Goal: Task Accomplishment & Management: Use online tool/utility

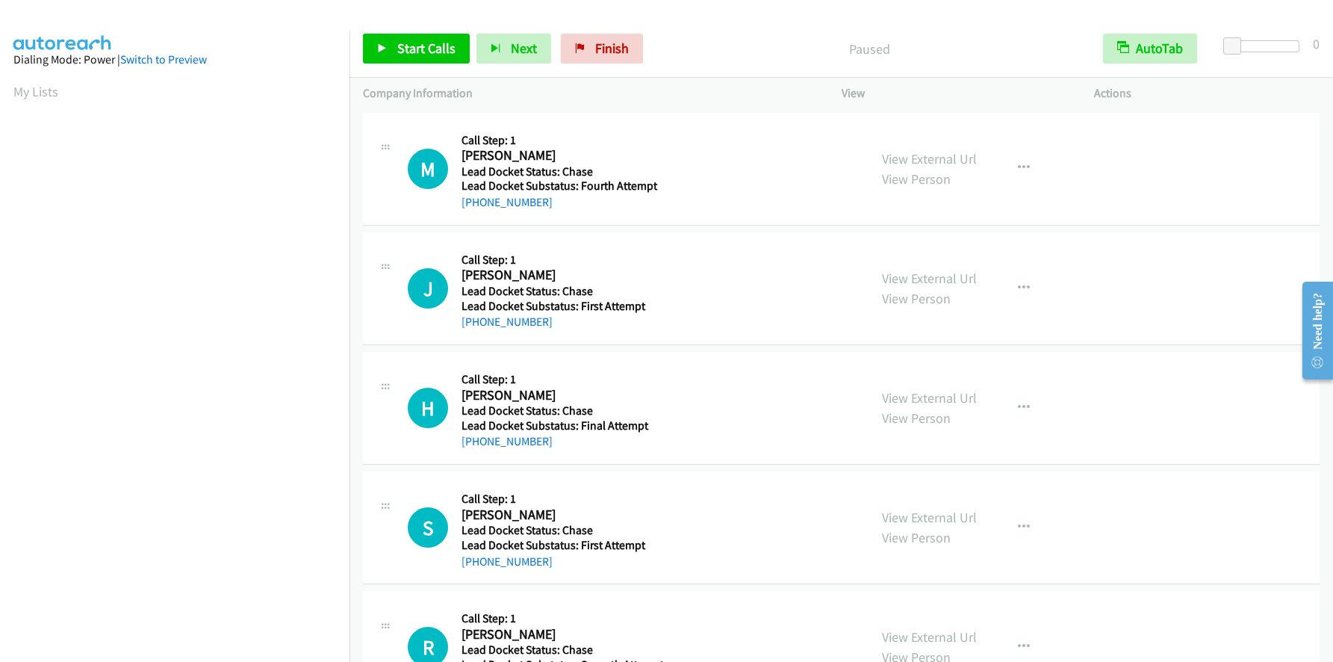
scroll to position [176, 0]
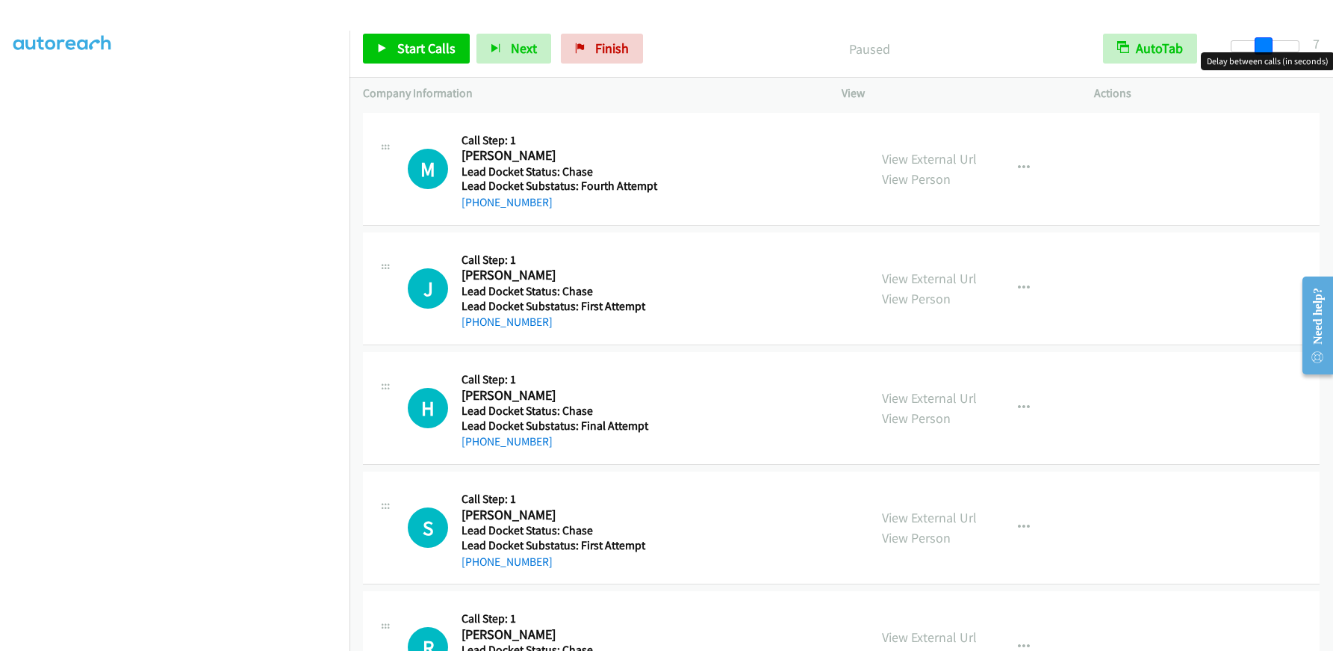
drag, startPoint x: 1238, startPoint y: 41, endPoint x: 1267, endPoint y: 45, distance: 30.1
click at [1267, 45] on span at bounding box center [1264, 46] width 18 height 18
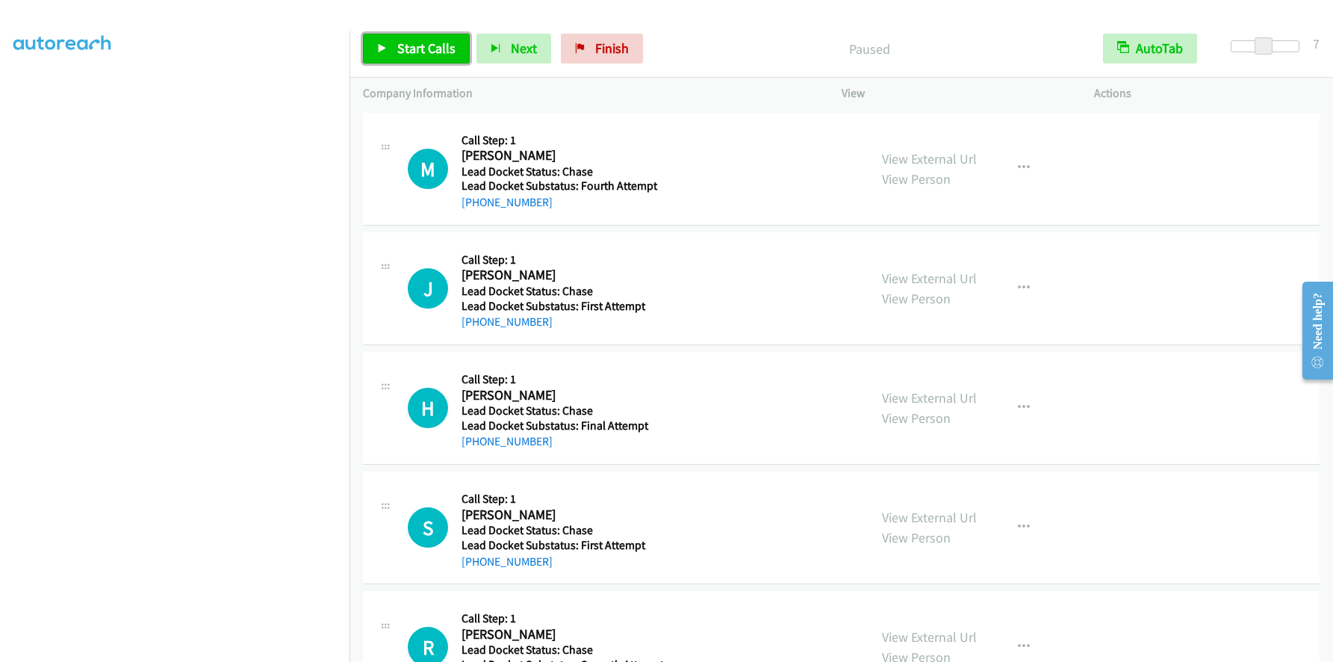
click at [425, 44] on span "Start Calls" at bounding box center [426, 48] width 58 height 17
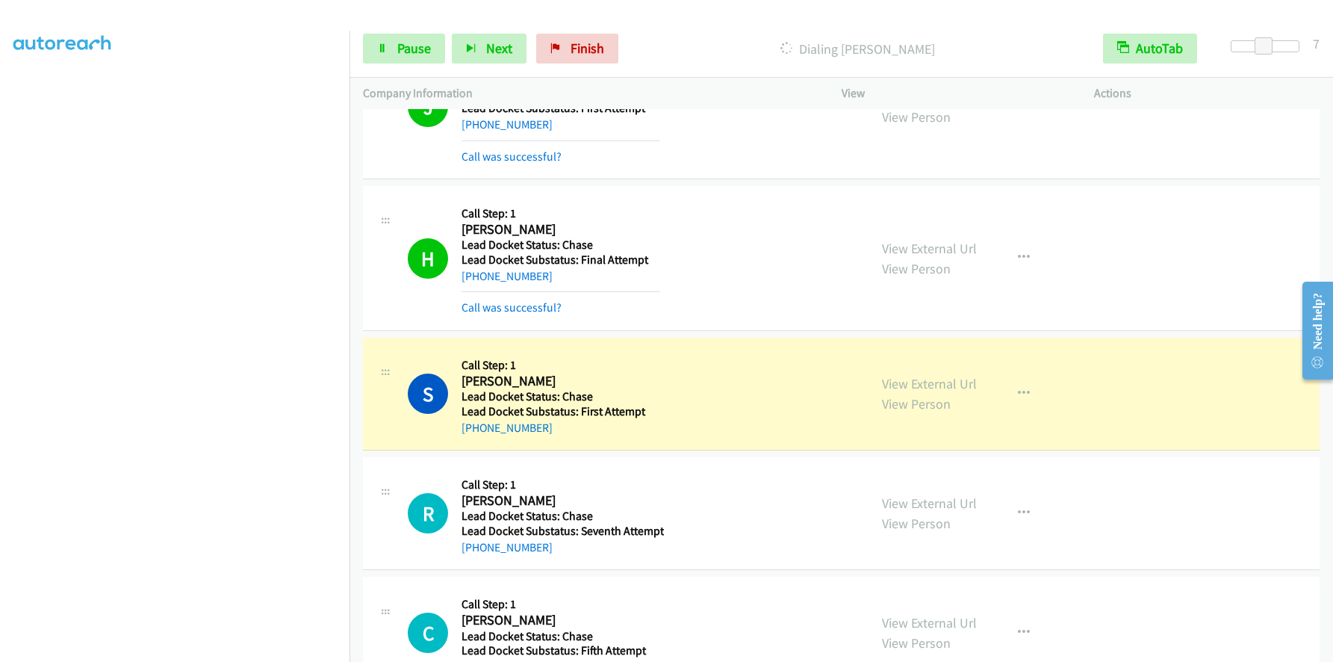
scroll to position [373, 0]
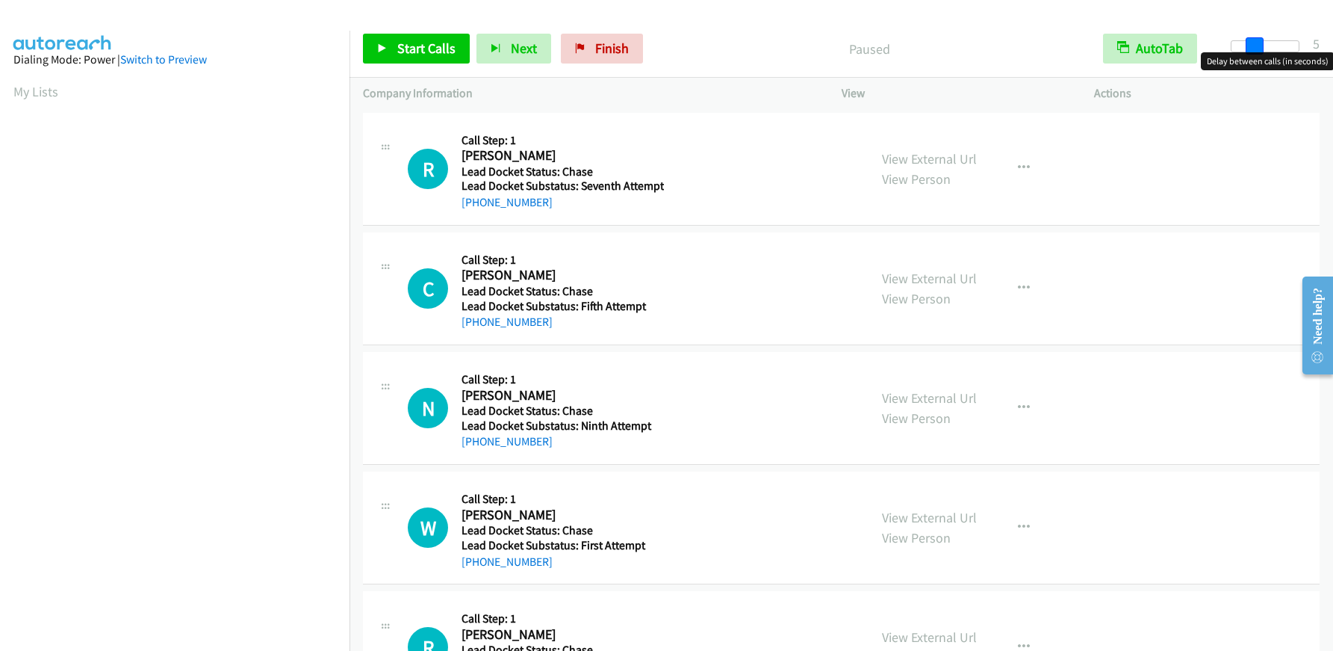
drag, startPoint x: 1233, startPoint y: 37, endPoint x: 1256, endPoint y: 38, distance: 23.2
click at [1256, 38] on span at bounding box center [1255, 46] width 18 height 18
click at [1261, 43] on span at bounding box center [1259, 46] width 18 height 18
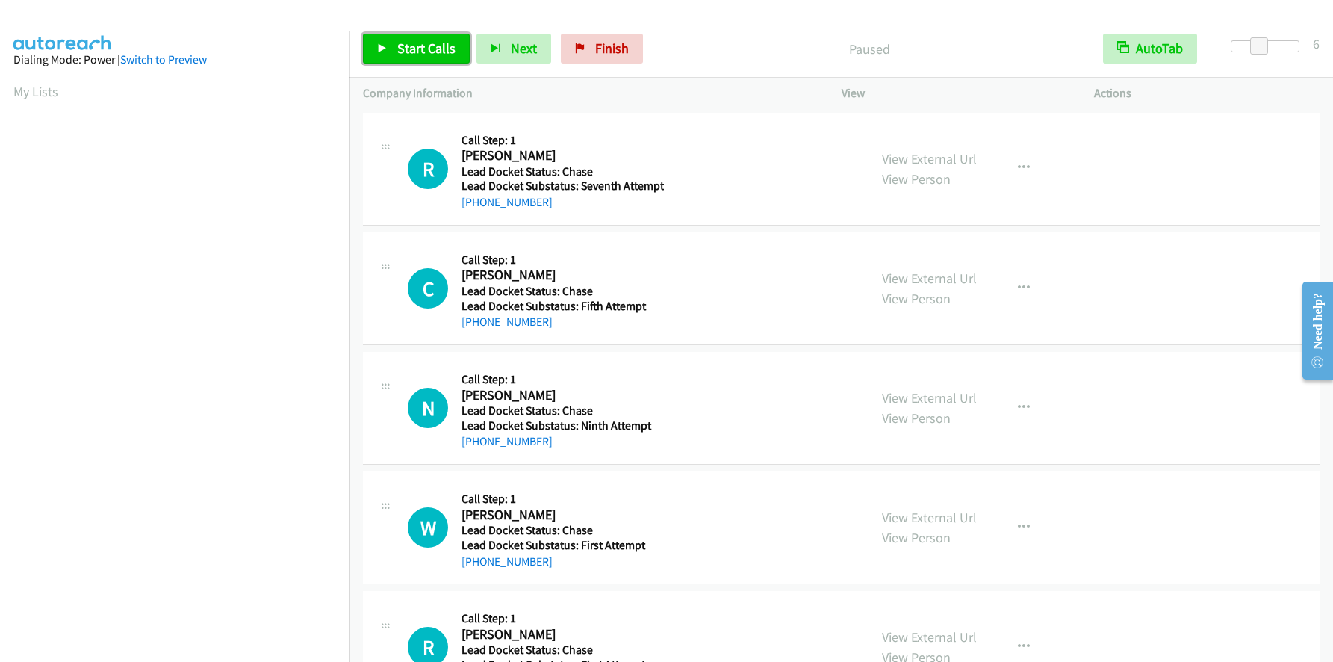
click at [423, 44] on span "Start Calls" at bounding box center [426, 48] width 58 height 17
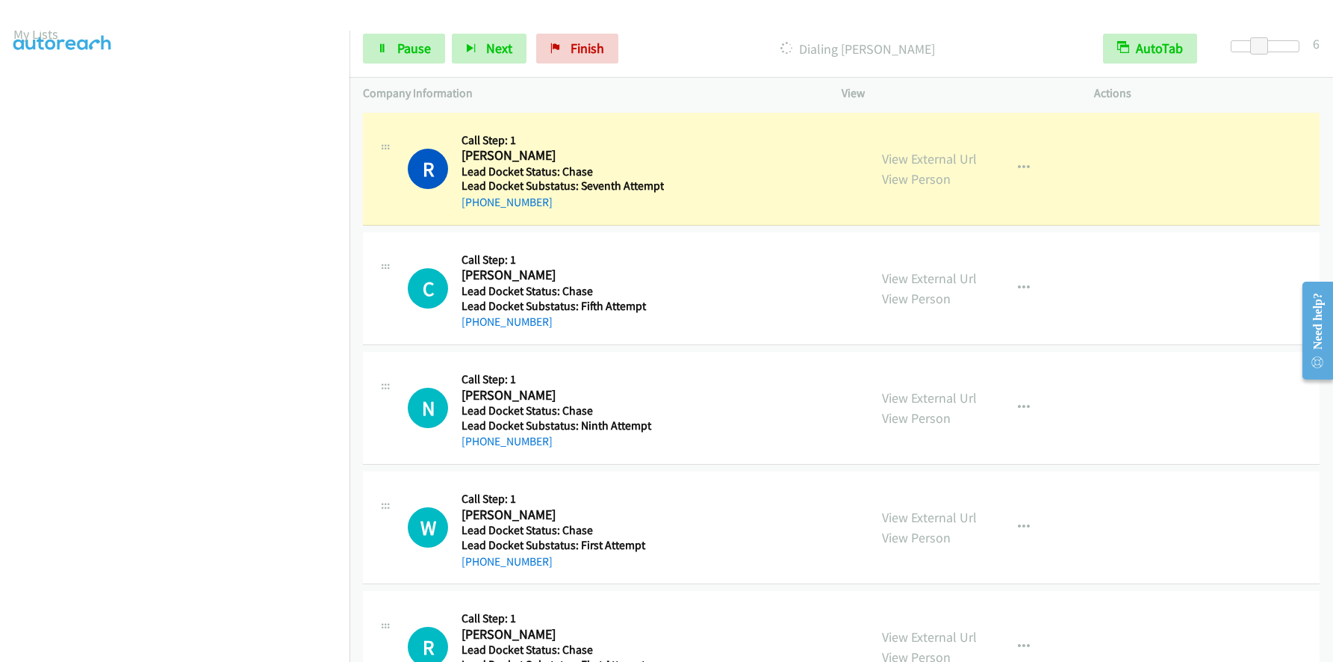
scroll to position [176, 0]
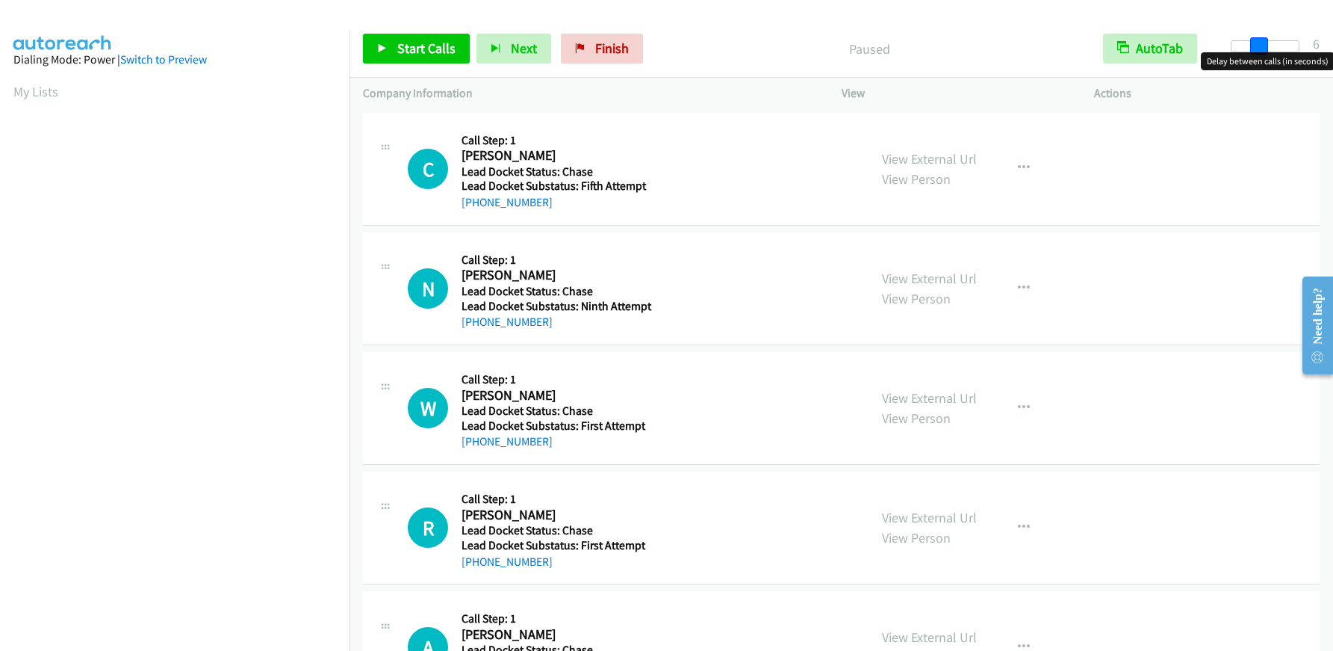
drag, startPoint x: 1235, startPoint y: 42, endPoint x: 1260, endPoint y: 46, distance: 25.7
click at [1260, 46] on span at bounding box center [1259, 46] width 18 height 18
click at [403, 46] on span "Start Calls" at bounding box center [426, 48] width 58 height 17
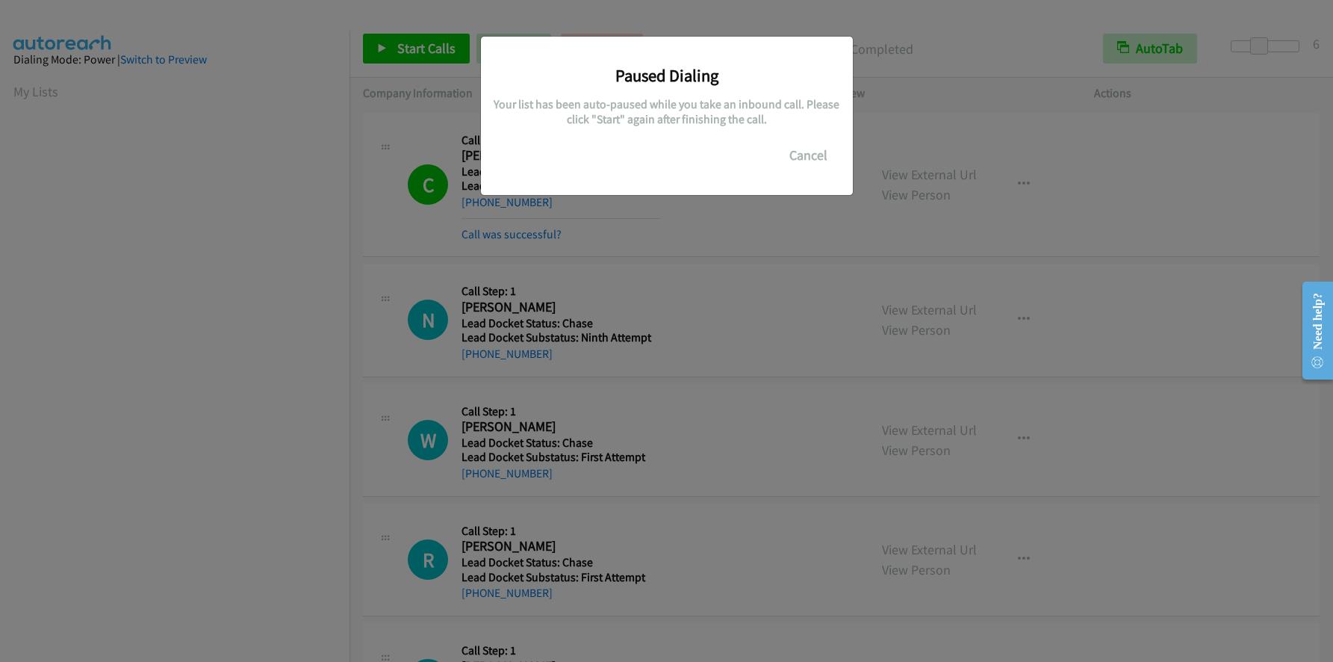
scroll to position [176, 0]
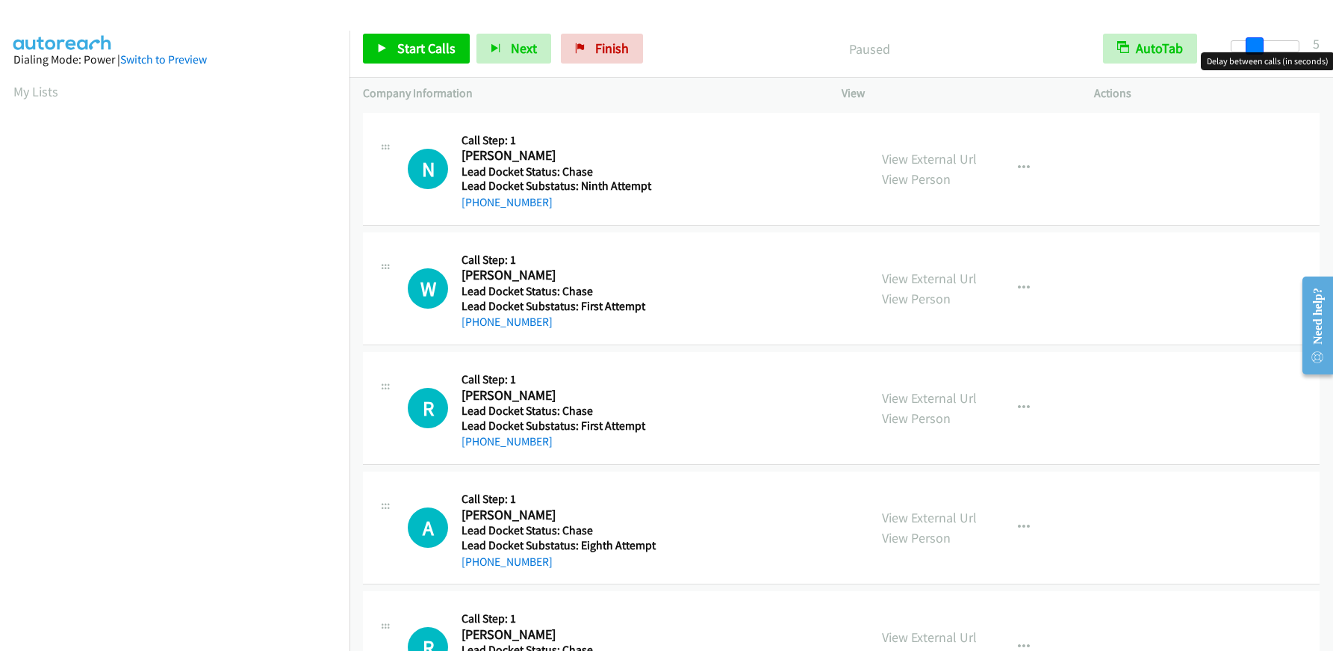
drag, startPoint x: 1235, startPoint y: 49, endPoint x: 1256, endPoint y: 53, distance: 21.2
click at [1256, 53] on body "Start Calls Pause Next Finish Paused AutoTab AutoTab 5 Company Information Info…" at bounding box center [666, 35] width 1333 height 71
click at [1259, 46] on span at bounding box center [1259, 46] width 18 height 18
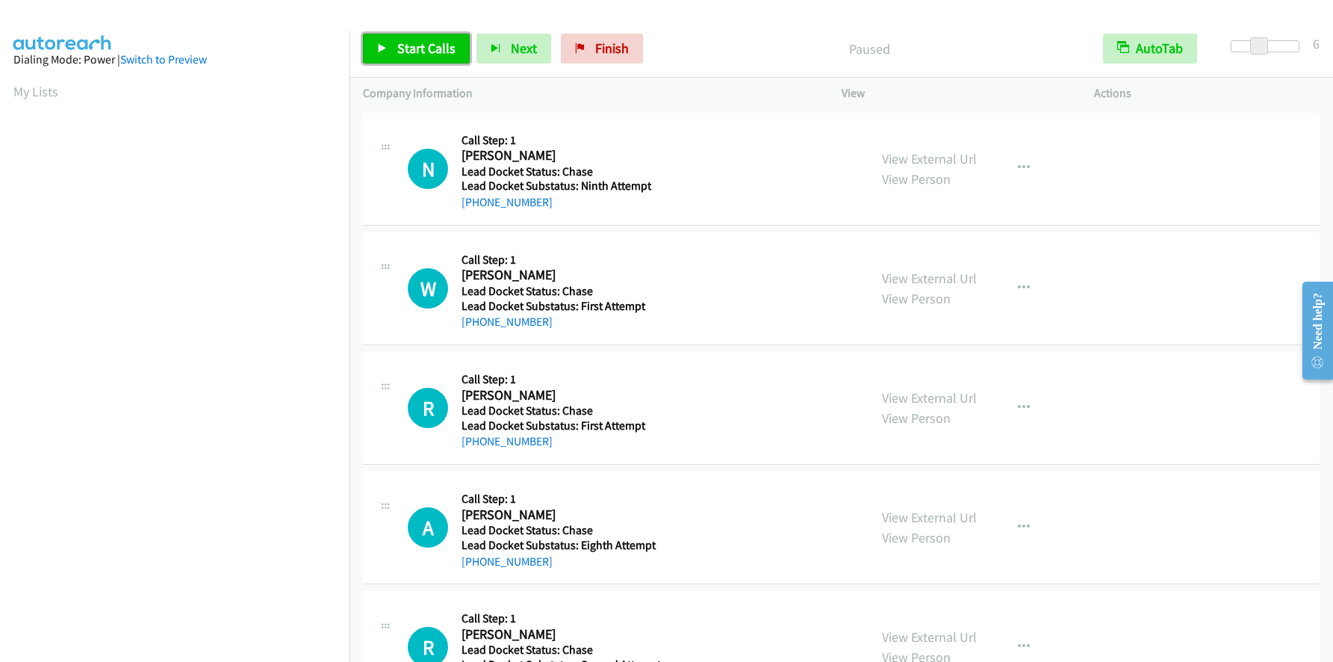
click at [415, 42] on span "Start Calls" at bounding box center [426, 48] width 58 height 17
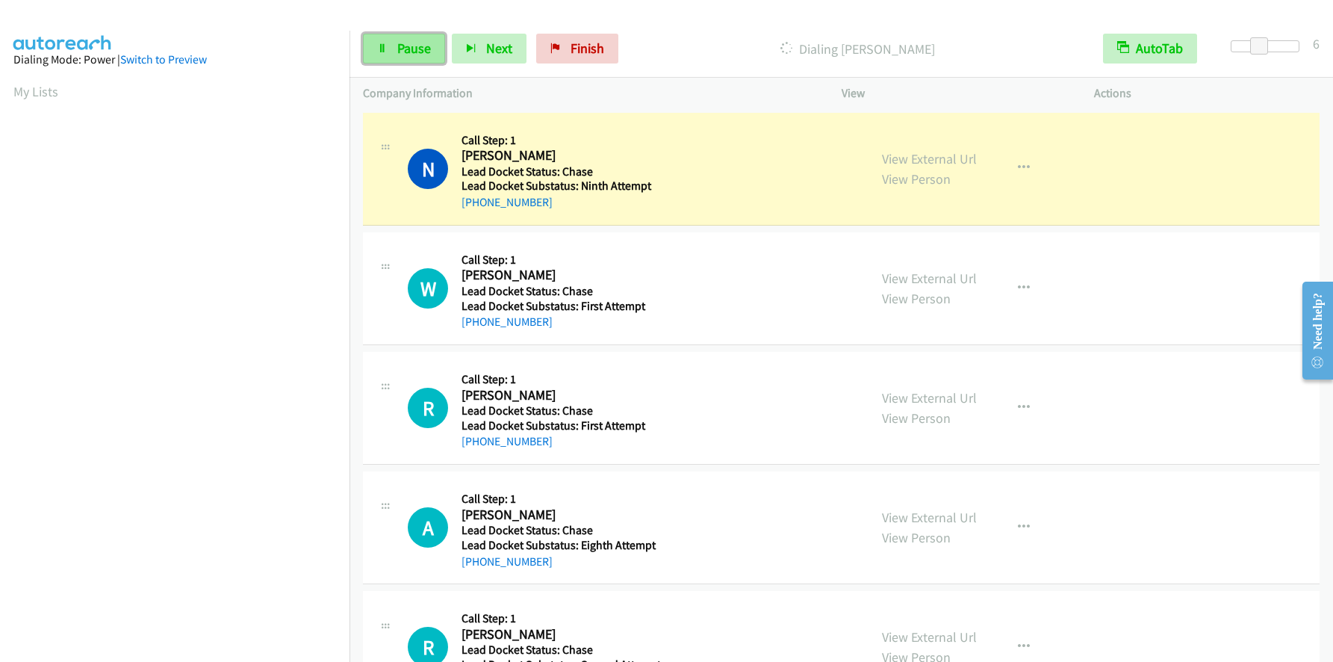
click at [423, 51] on span "Pause" at bounding box center [414, 48] width 34 height 17
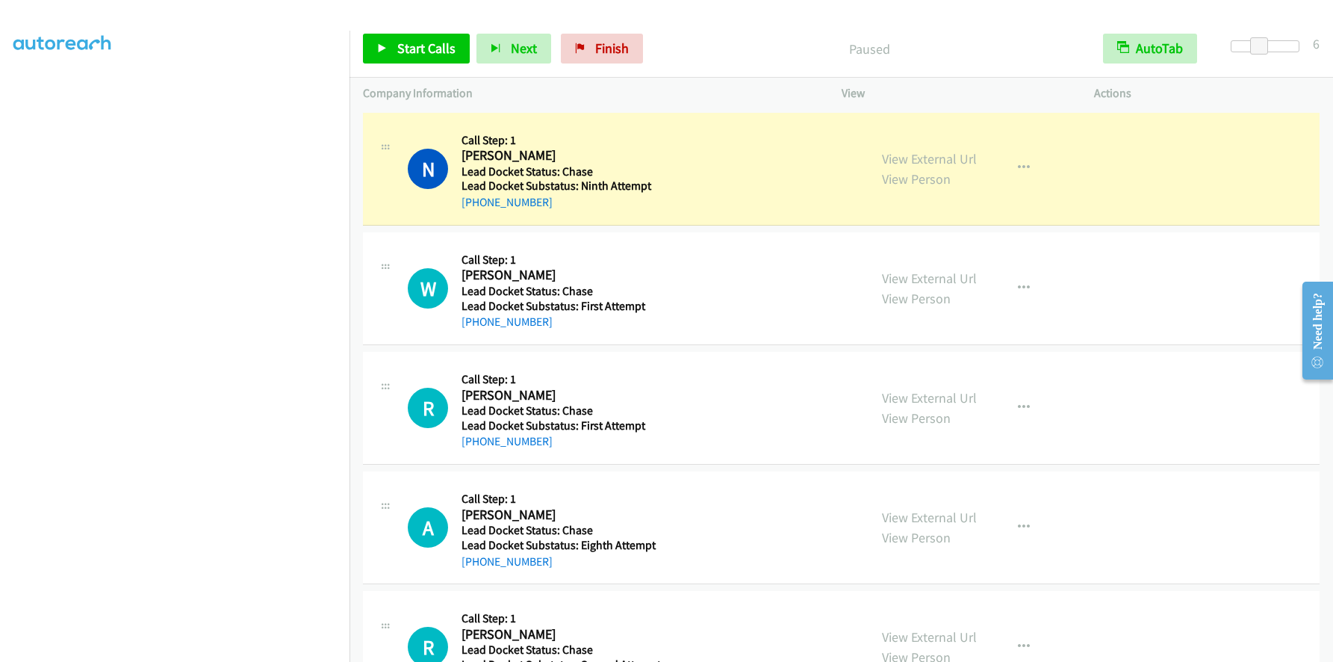
scroll to position [176, 0]
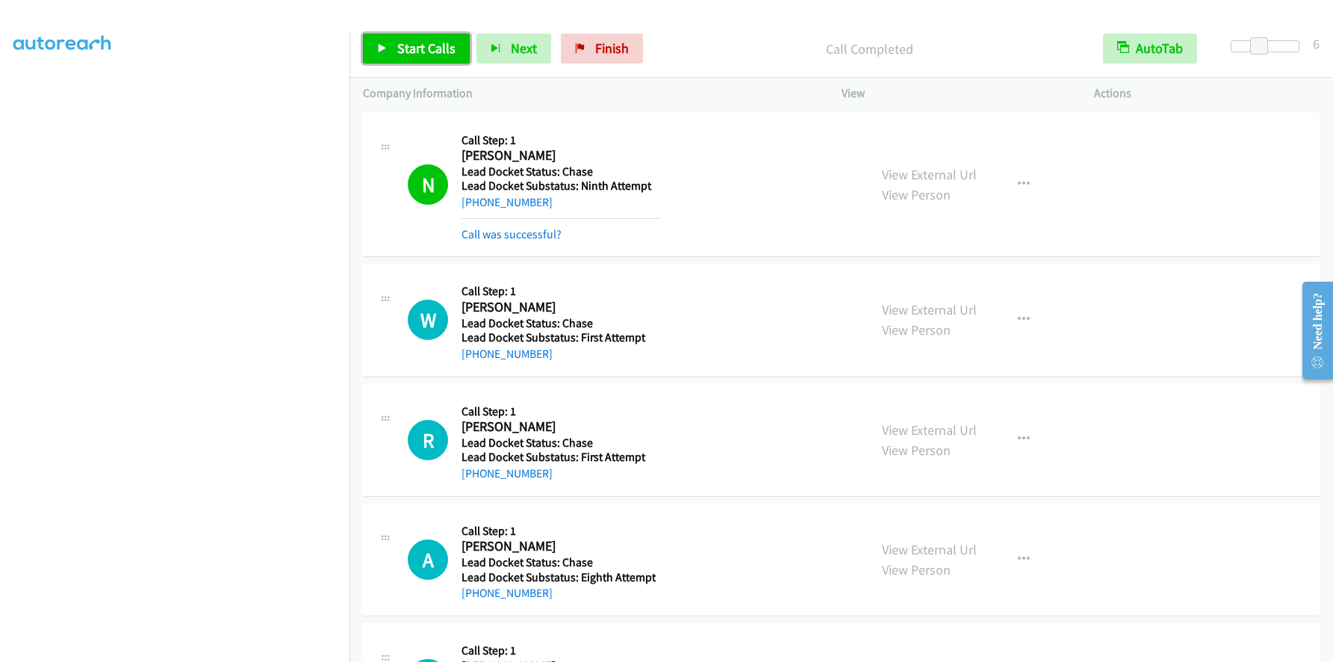
click at [432, 39] on link "Start Calls" at bounding box center [416, 49] width 107 height 30
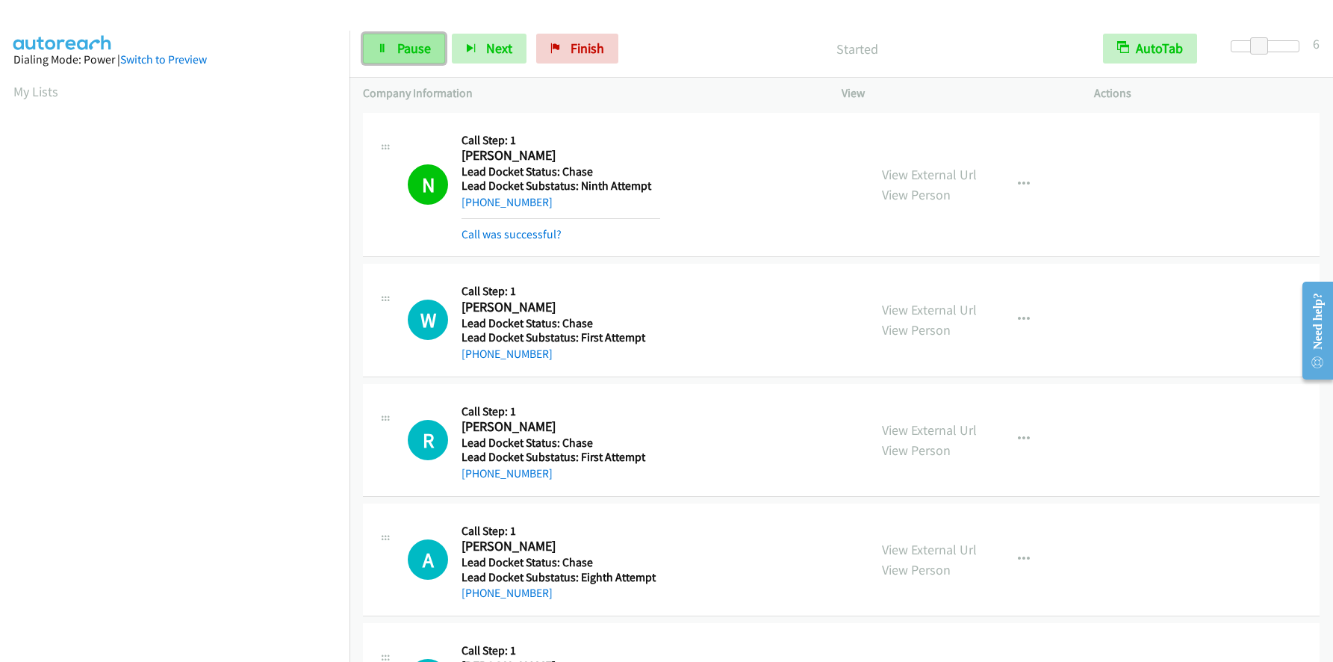
click at [417, 52] on span "Pause" at bounding box center [414, 48] width 34 height 17
click at [417, 52] on span "Start Calls" at bounding box center [426, 48] width 58 height 17
click at [571, 48] on span "Finish" at bounding box center [588, 48] width 34 height 17
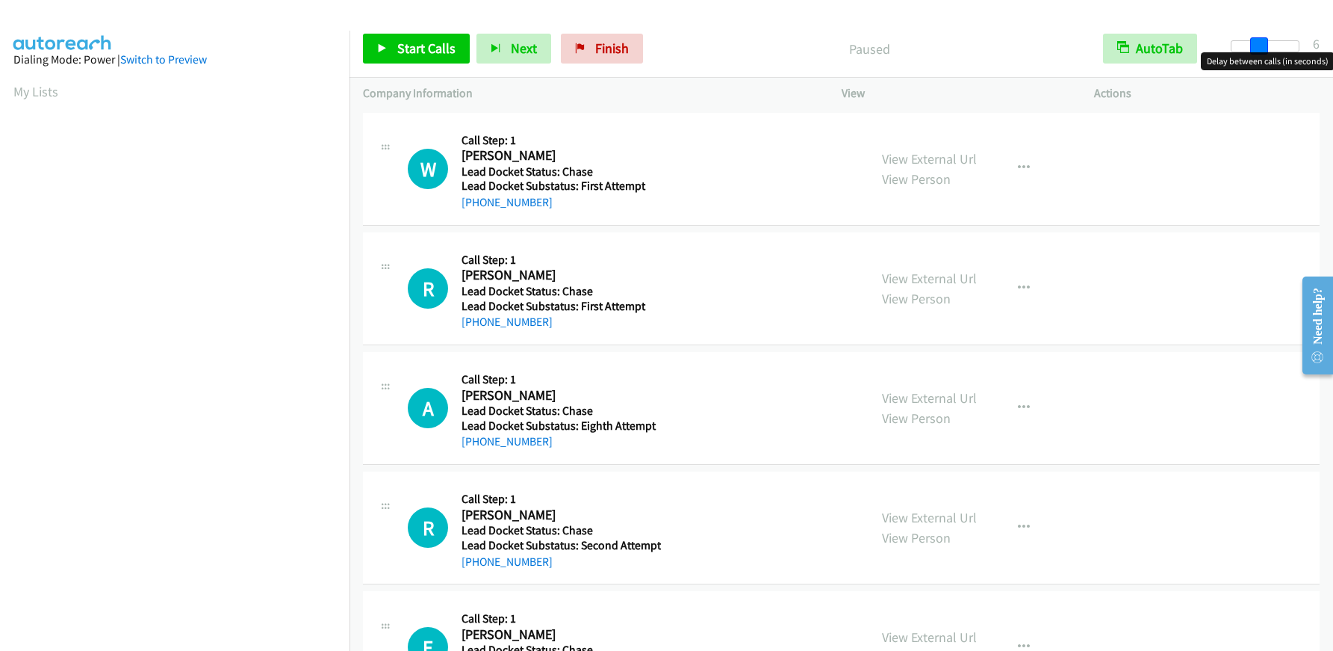
drag, startPoint x: 1232, startPoint y: 49, endPoint x: 1257, endPoint y: 55, distance: 25.2
click at [1257, 55] on body "Start Calls Pause Next Finish Paused AutoTab AutoTab 6 Company Information Info…" at bounding box center [666, 35] width 1333 height 71
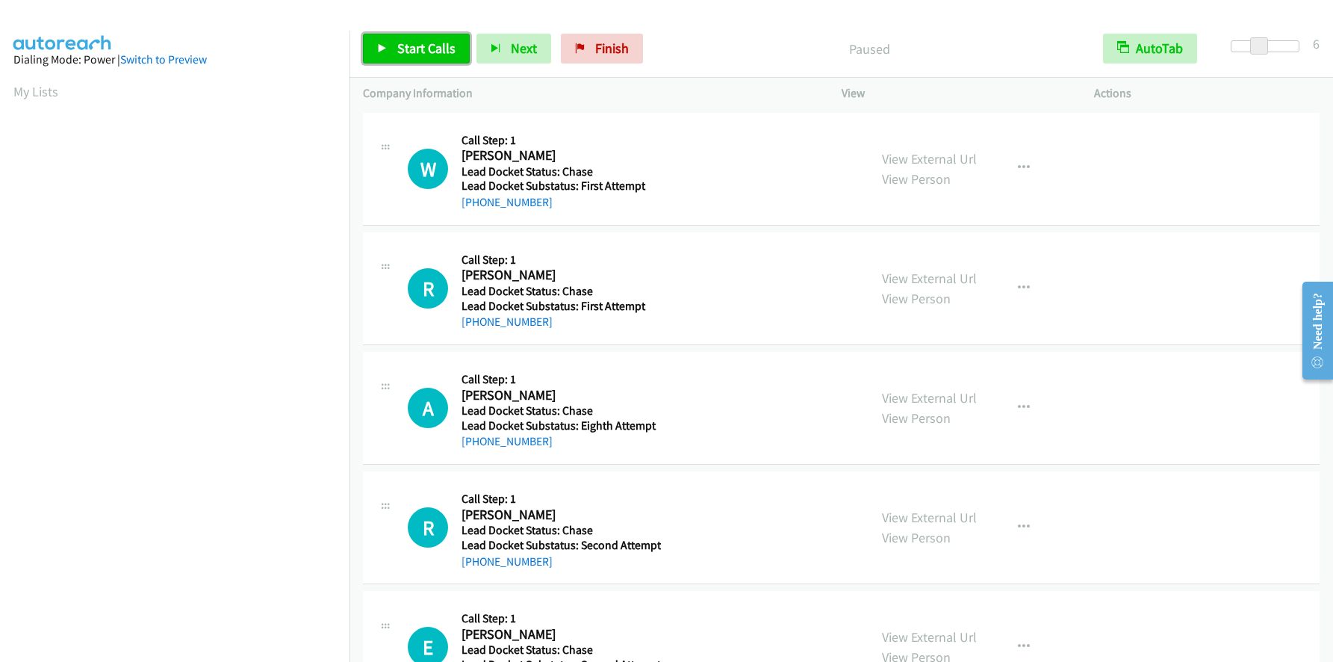
click at [420, 43] on span "Start Calls" at bounding box center [426, 48] width 58 height 17
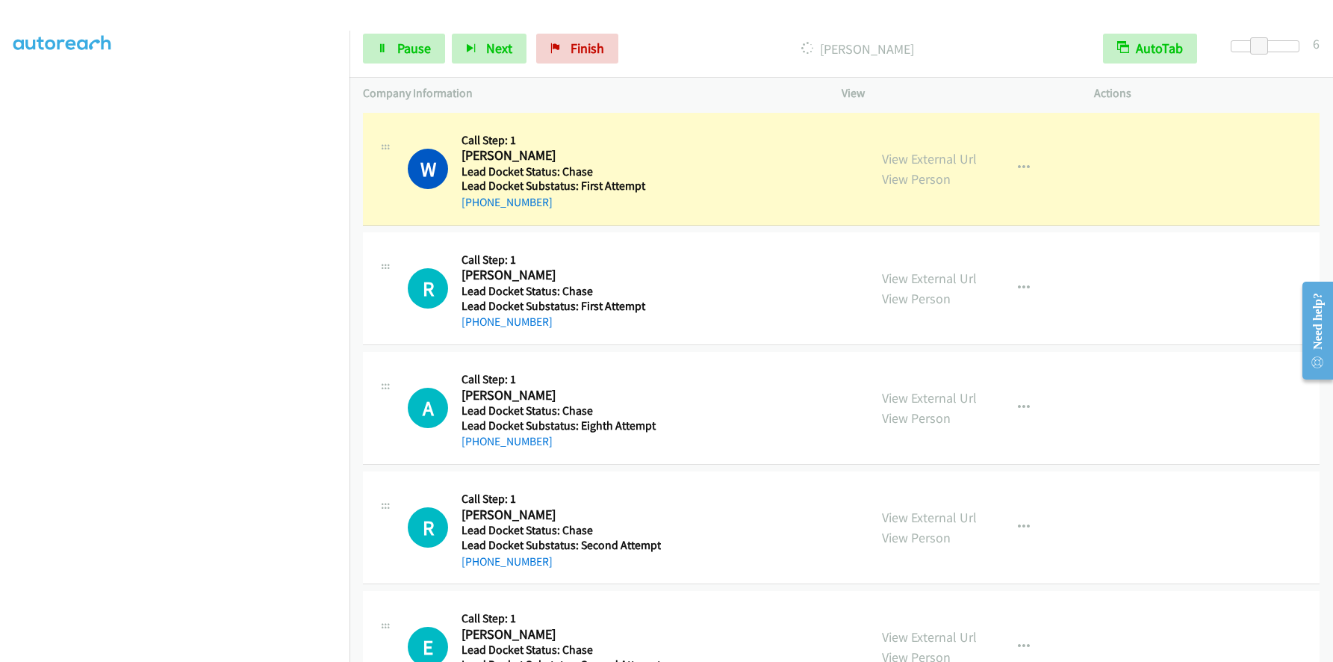
scroll to position [176, 0]
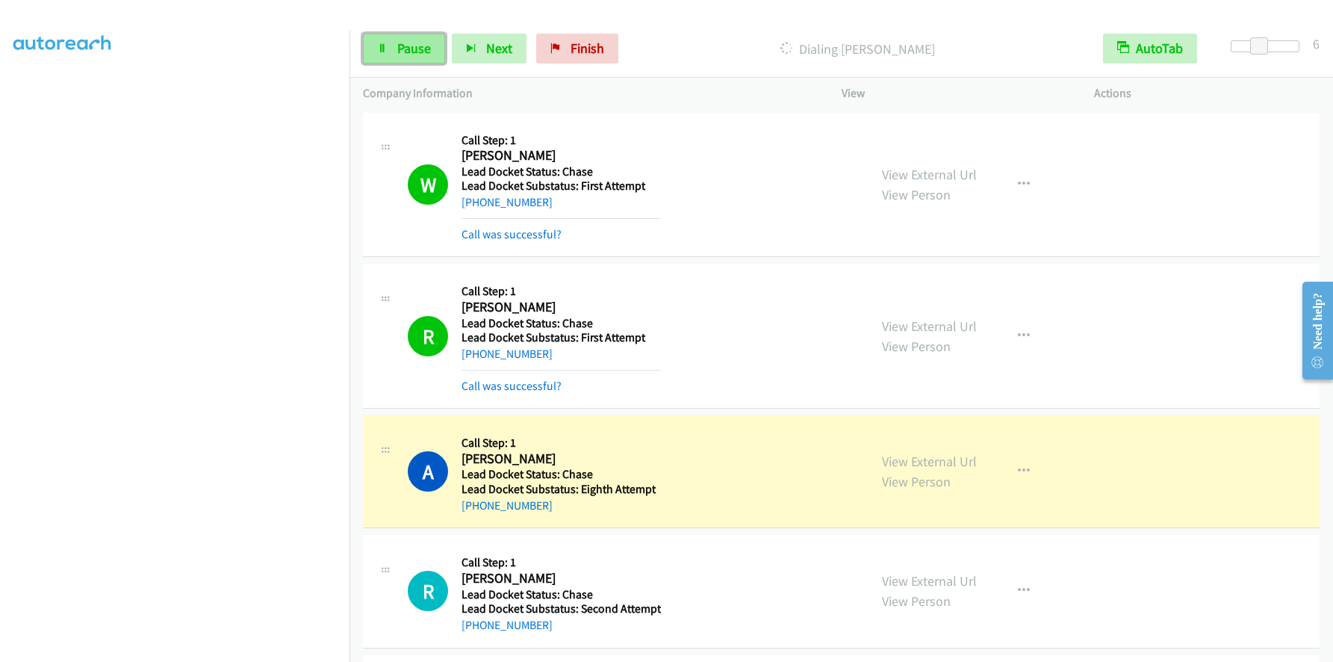
click at [406, 50] on span "Pause" at bounding box center [414, 48] width 34 height 17
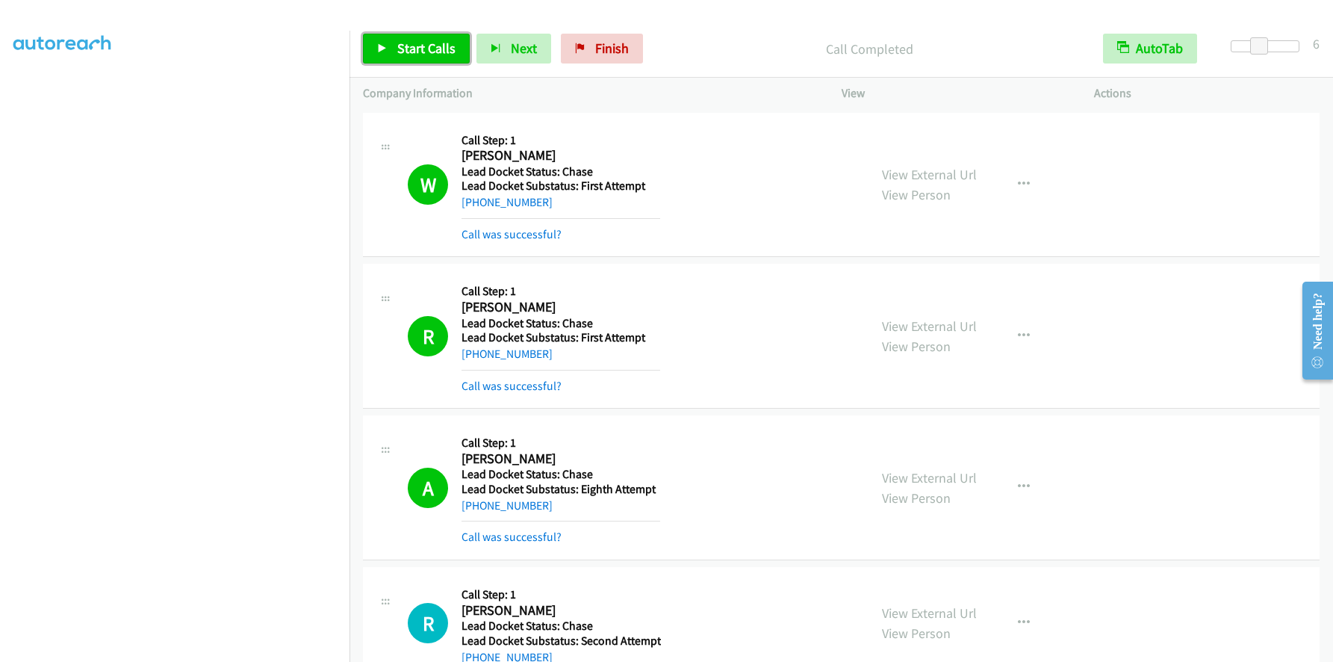
click at [407, 44] on span "Start Calls" at bounding box center [426, 48] width 58 height 17
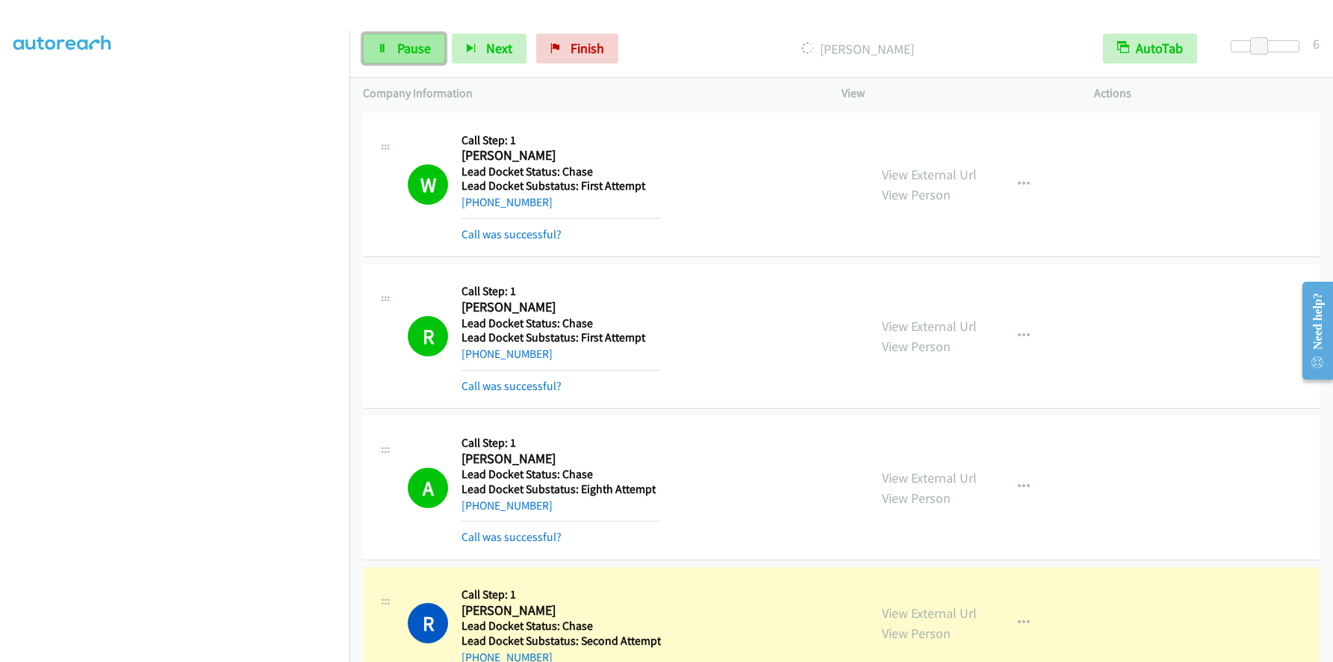
click at [403, 47] on span "Pause" at bounding box center [414, 48] width 34 height 17
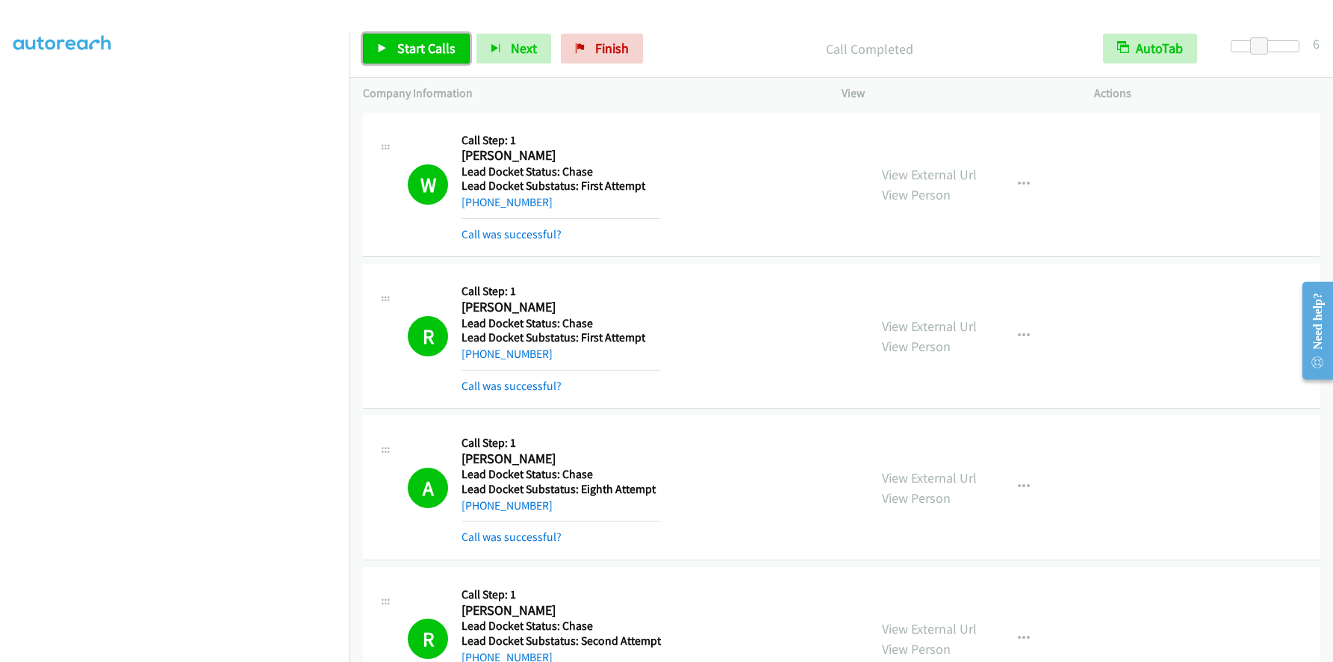
click at [435, 48] on span "Start Calls" at bounding box center [426, 48] width 58 height 17
click at [407, 49] on span "Pause" at bounding box center [414, 48] width 34 height 17
click at [602, 55] on span "Finish" at bounding box center [612, 48] width 34 height 17
